Goal: Information Seeking & Learning: Find specific fact

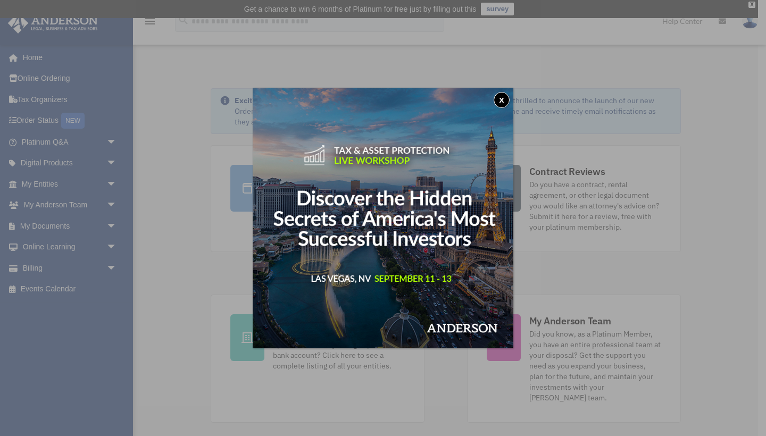
click at [503, 101] on button "x" at bounding box center [502, 100] width 16 height 16
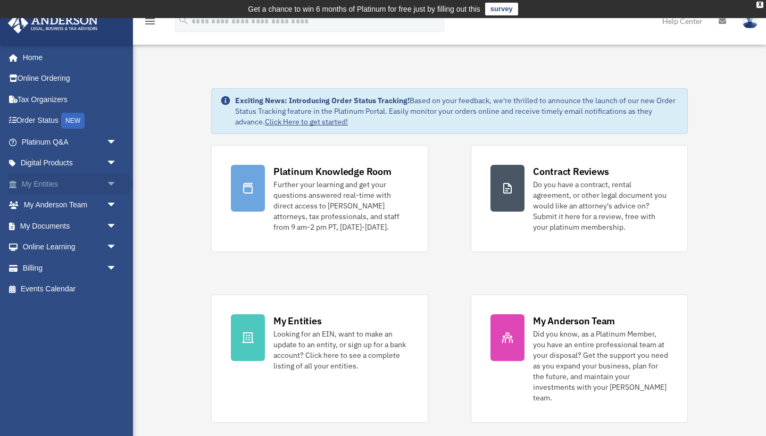
click at [116, 185] on span "arrow_drop_down" at bounding box center [116, 184] width 21 height 22
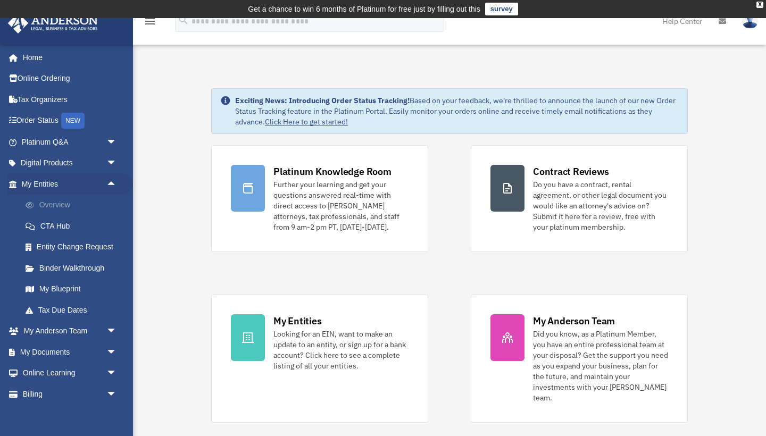
click at [92, 195] on link "Overview" at bounding box center [74, 205] width 118 height 21
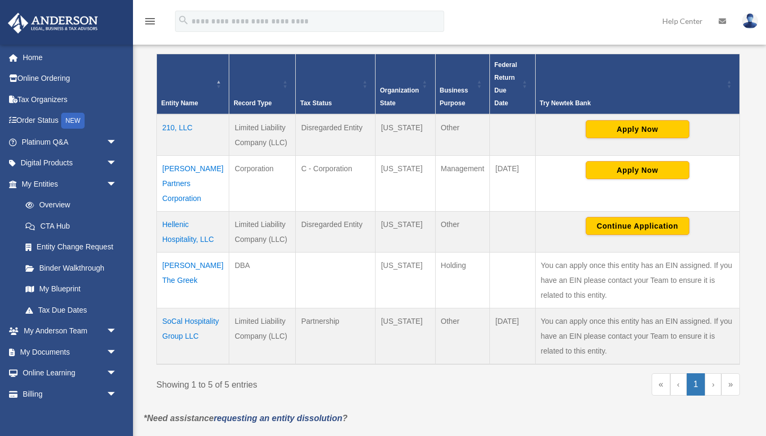
scroll to position [235, 0]
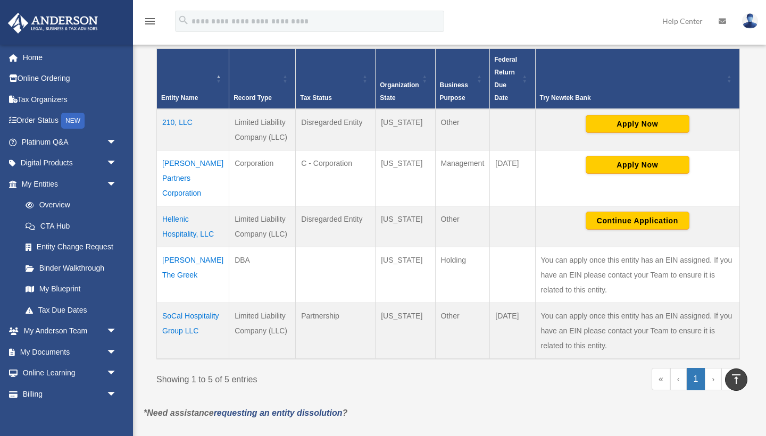
click at [169, 211] on td "Hellenic Hospitality, LLC" at bounding box center [193, 226] width 72 height 41
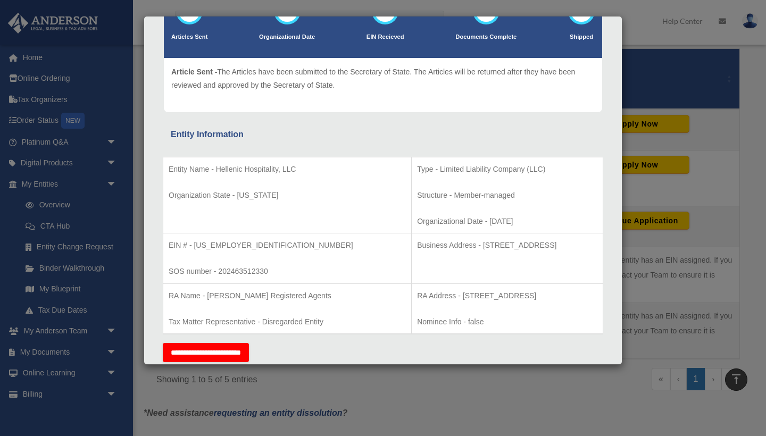
scroll to position [96, 0]
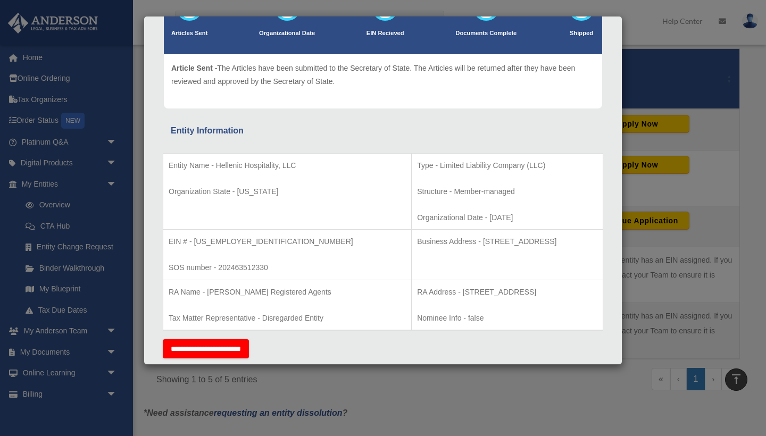
drag, startPoint x: 395, startPoint y: 260, endPoint x: 392, endPoint y: 241, distance: 19.0
click at [412, 241] on td "Business Address - 23 Corporate Plaza Drive, Suite 150-88, Newport Beach, CA 92…" at bounding box center [508, 255] width 192 height 51
copy p "23 Corporate Plaza Drive, Suite 150-88, Newport Beach, CA 92660"
click at [276, 243] on p "EIN # - 99-4528710" at bounding box center [287, 241] width 237 height 13
click at [747, 118] on div "Details × Articles Sent Organizational Date" at bounding box center [383, 218] width 766 height 436
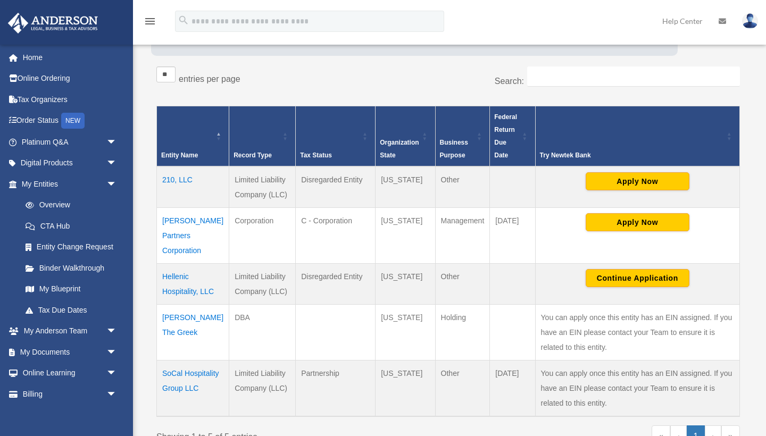
scroll to position [238, 0]
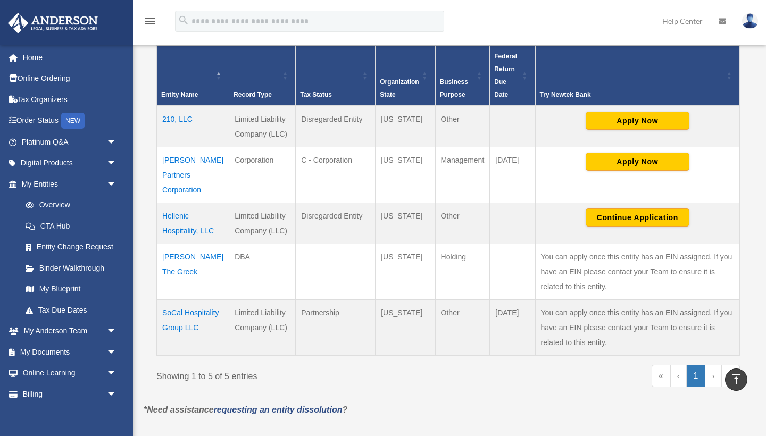
click at [175, 217] on td "Hellenic Hospitality, LLC" at bounding box center [193, 223] width 72 height 41
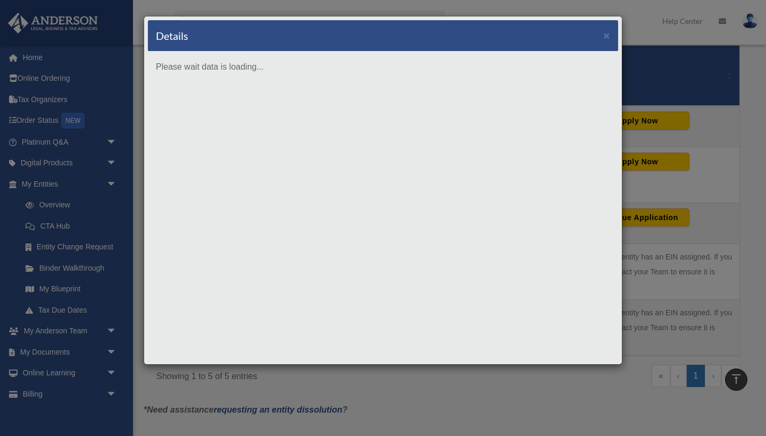
scroll to position [0, 0]
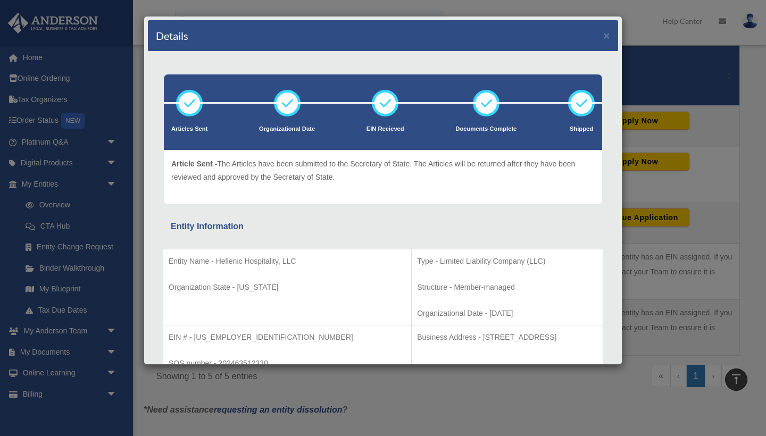
click at [431, 382] on div "Details × Articles Sent Organizational Date" at bounding box center [383, 218] width 766 height 436
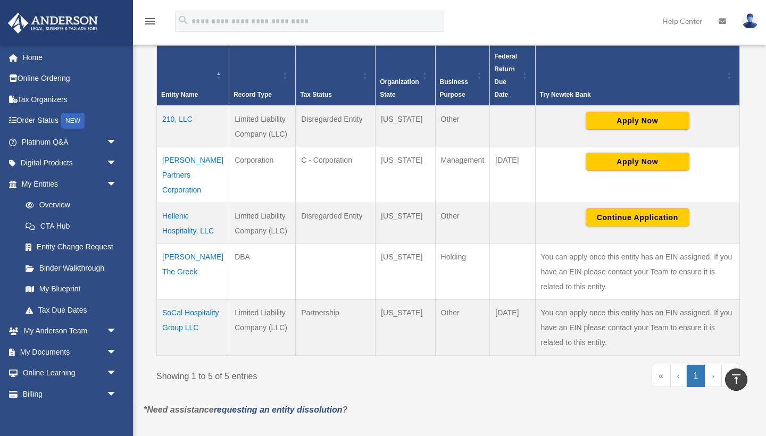
click at [179, 122] on td "210, LLC" at bounding box center [193, 127] width 72 height 42
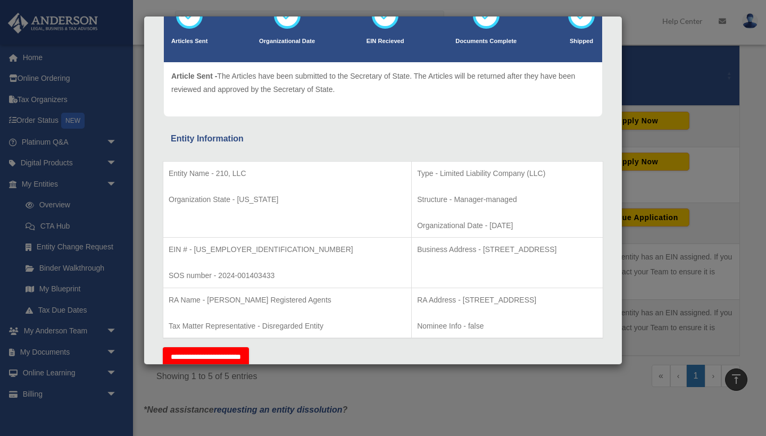
scroll to position [117, 0]
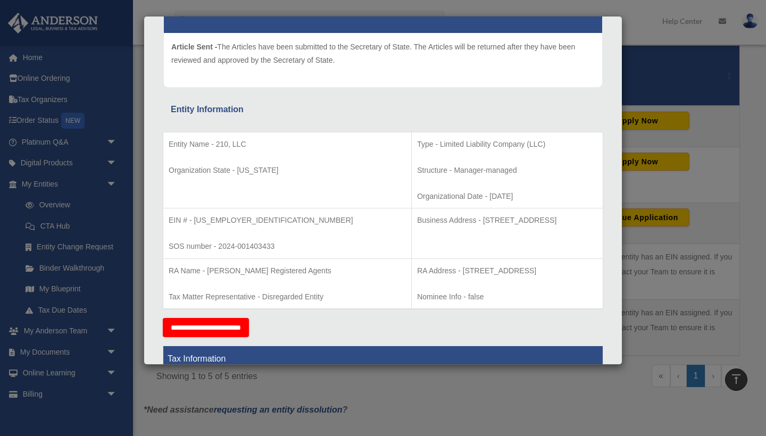
click at [410, 414] on div "Details × Articles Sent Organizational Date" at bounding box center [383, 218] width 766 height 436
